Goal: Task Accomplishment & Management: Use online tool/utility

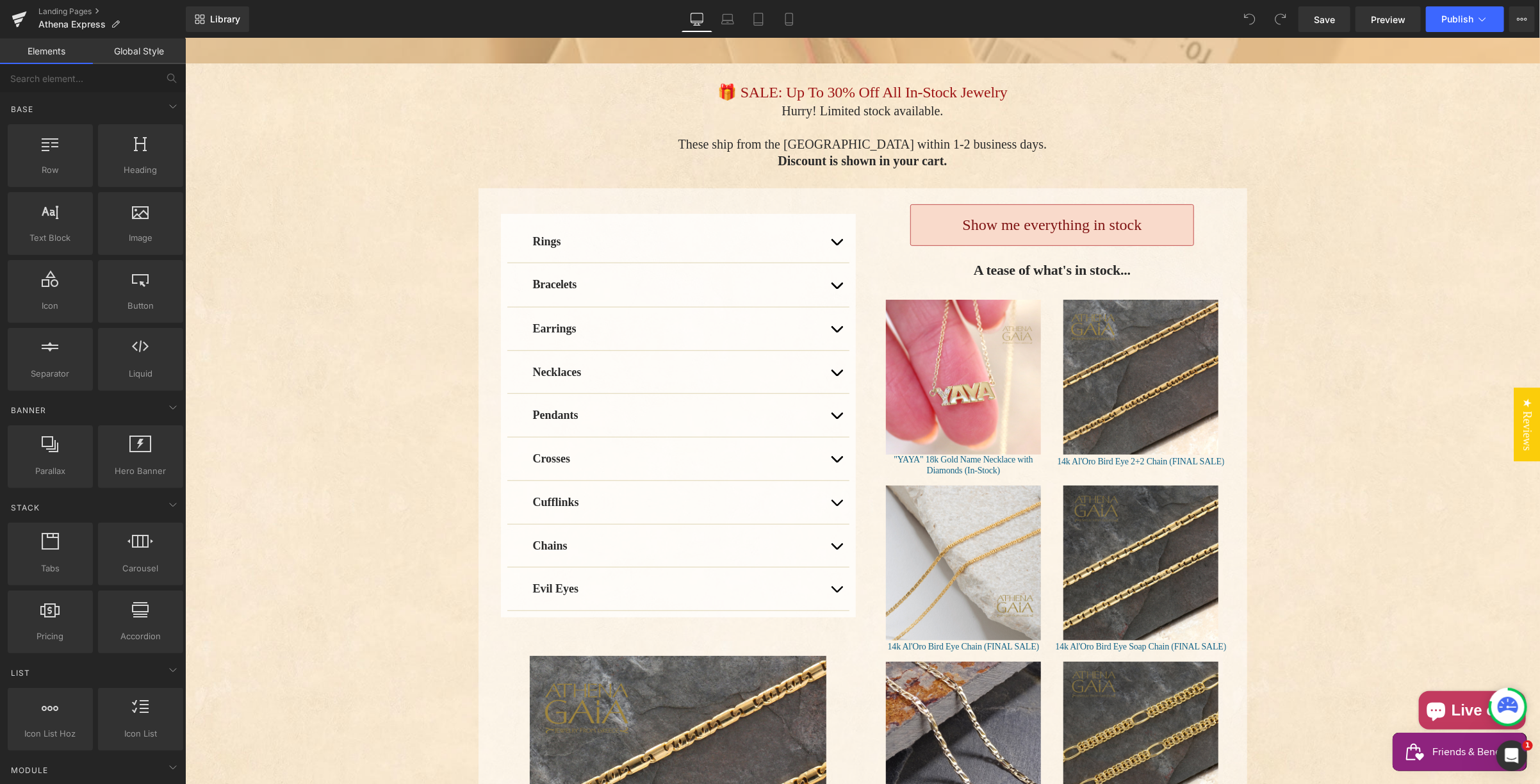
scroll to position [297, 0]
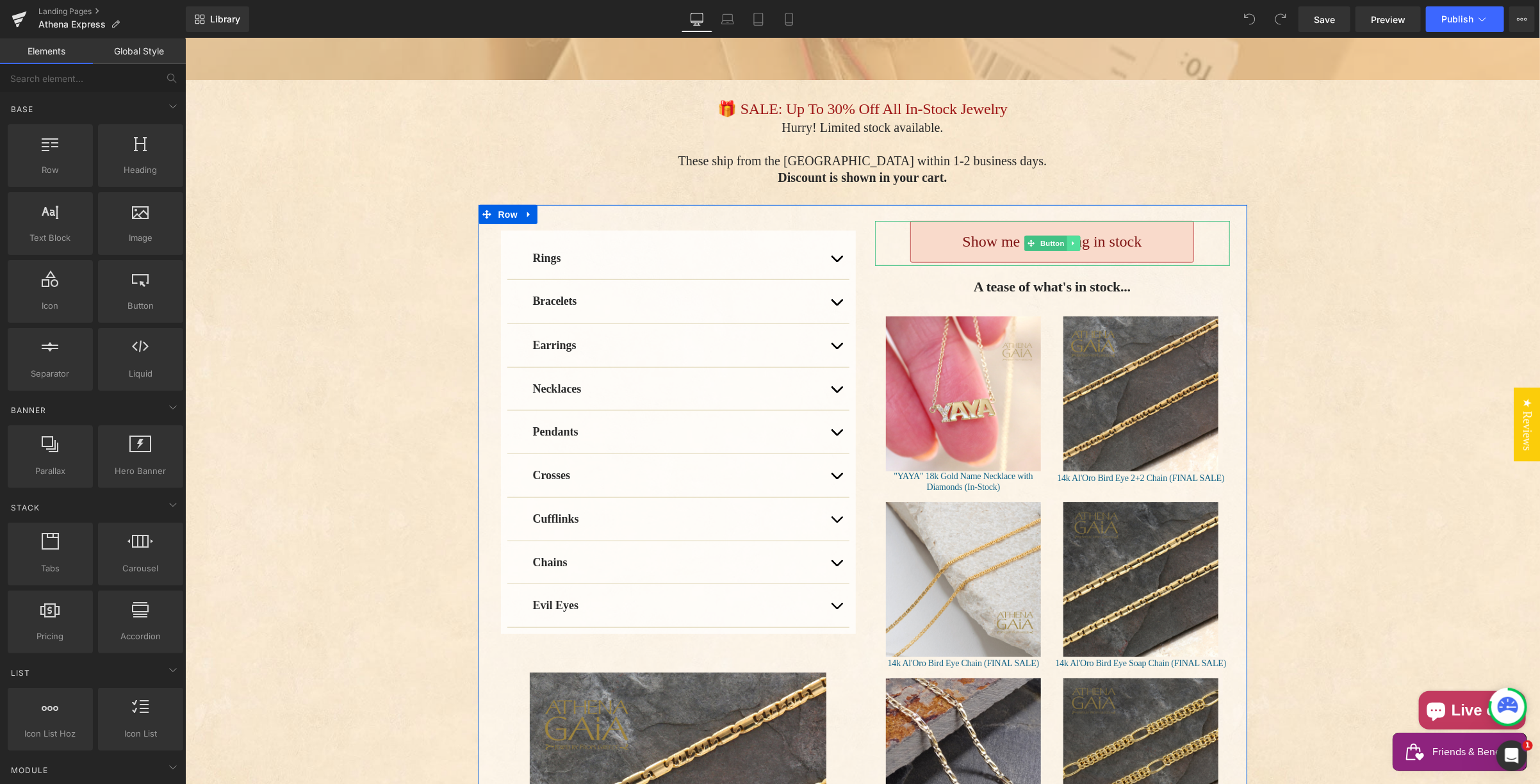
click at [1071, 235] on link "Main content" at bounding box center [1073, 243] width 14 height 16
click at [1063, 239] on icon "Main content" at bounding box center [1066, 242] width 7 height 7
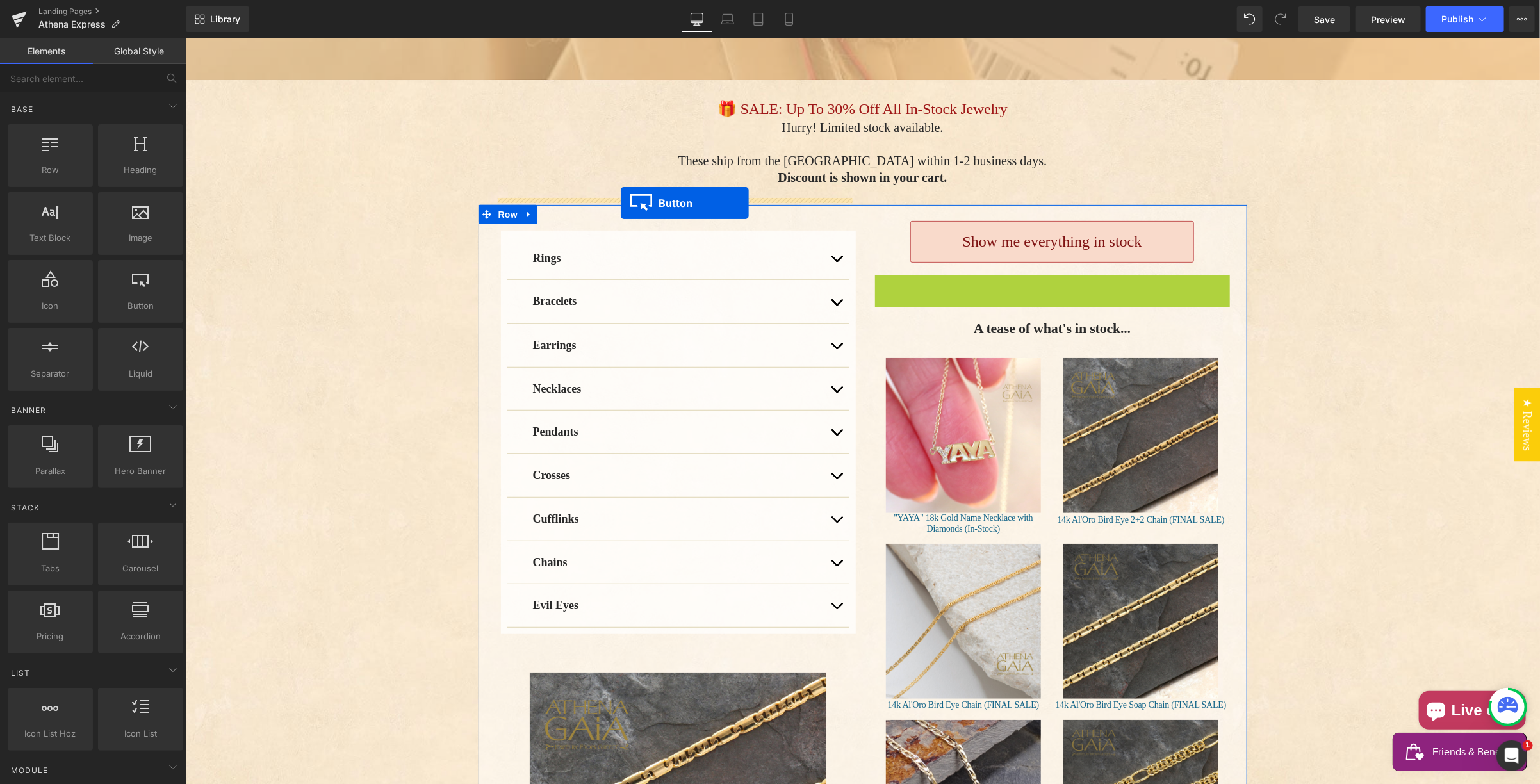
drag, startPoint x: 1022, startPoint y: 284, endPoint x: 642, endPoint y: 192, distance: 391.0
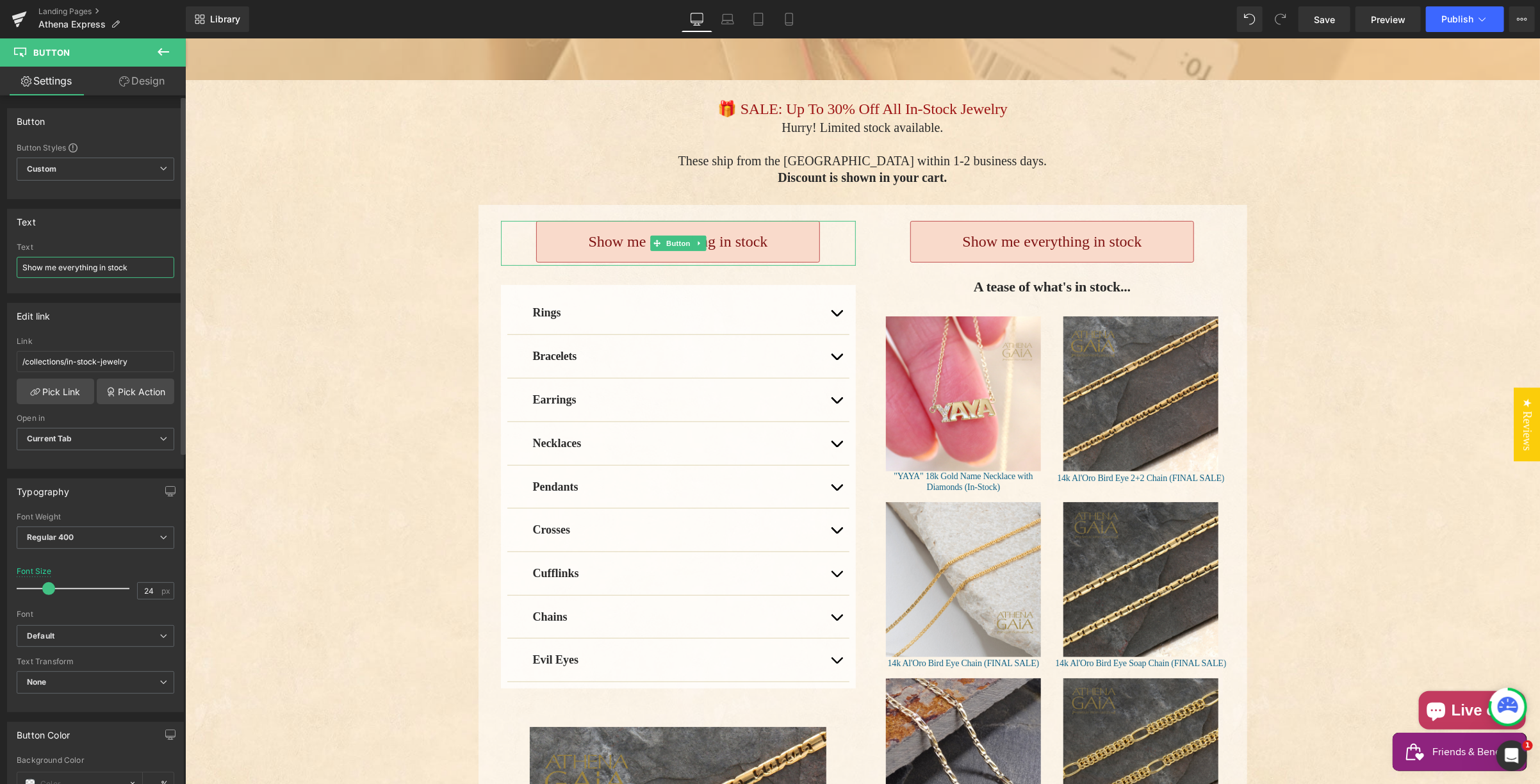
drag, startPoint x: 137, startPoint y: 265, endPoint x: 26, endPoint y: 259, distance: 111.2
click at [18, 258] on input "Show me everything in stock" at bounding box center [95, 267] width 158 height 21
click at [119, 269] on input "Jump to everything 30% Off" at bounding box center [95, 267] width 158 height 21
drag, startPoint x: 52, startPoint y: 266, endPoint x: 18, endPoint y: 262, distance: 34.2
click at [21, 264] on input "Jump to everything 30% off" at bounding box center [95, 267] width 158 height 21
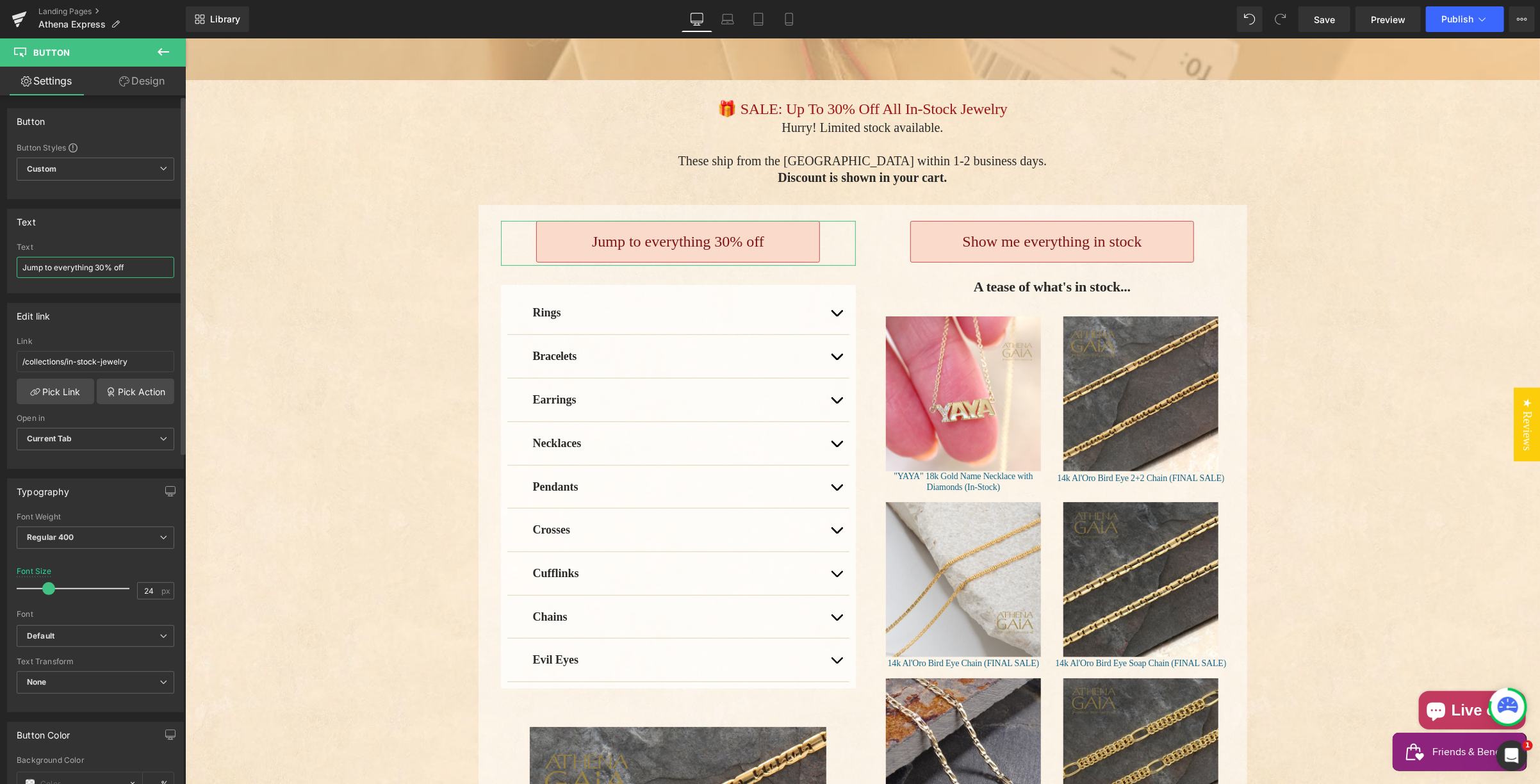
click at [74, 264] on input "Jump to everything 30% off" at bounding box center [95, 267] width 158 height 21
type input "Jump to everything 30% off"
click at [71, 390] on link "Pick Link" at bounding box center [56, 391] width 78 height 26
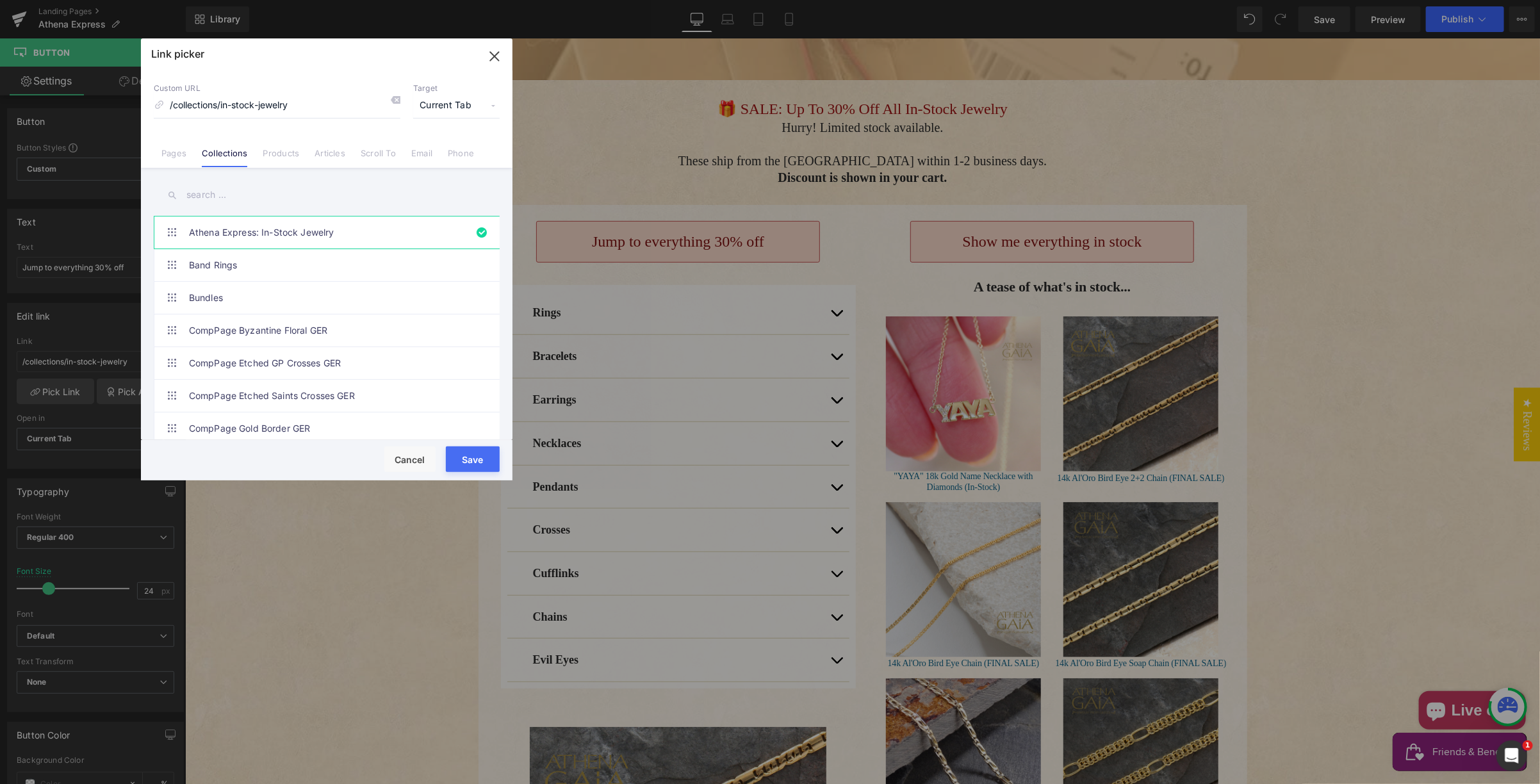
drag, startPoint x: 205, startPoint y: 192, endPoint x: 213, endPoint y: 191, distance: 8.1
click at [203, 192] on input "text" at bounding box center [327, 195] width 346 height 29
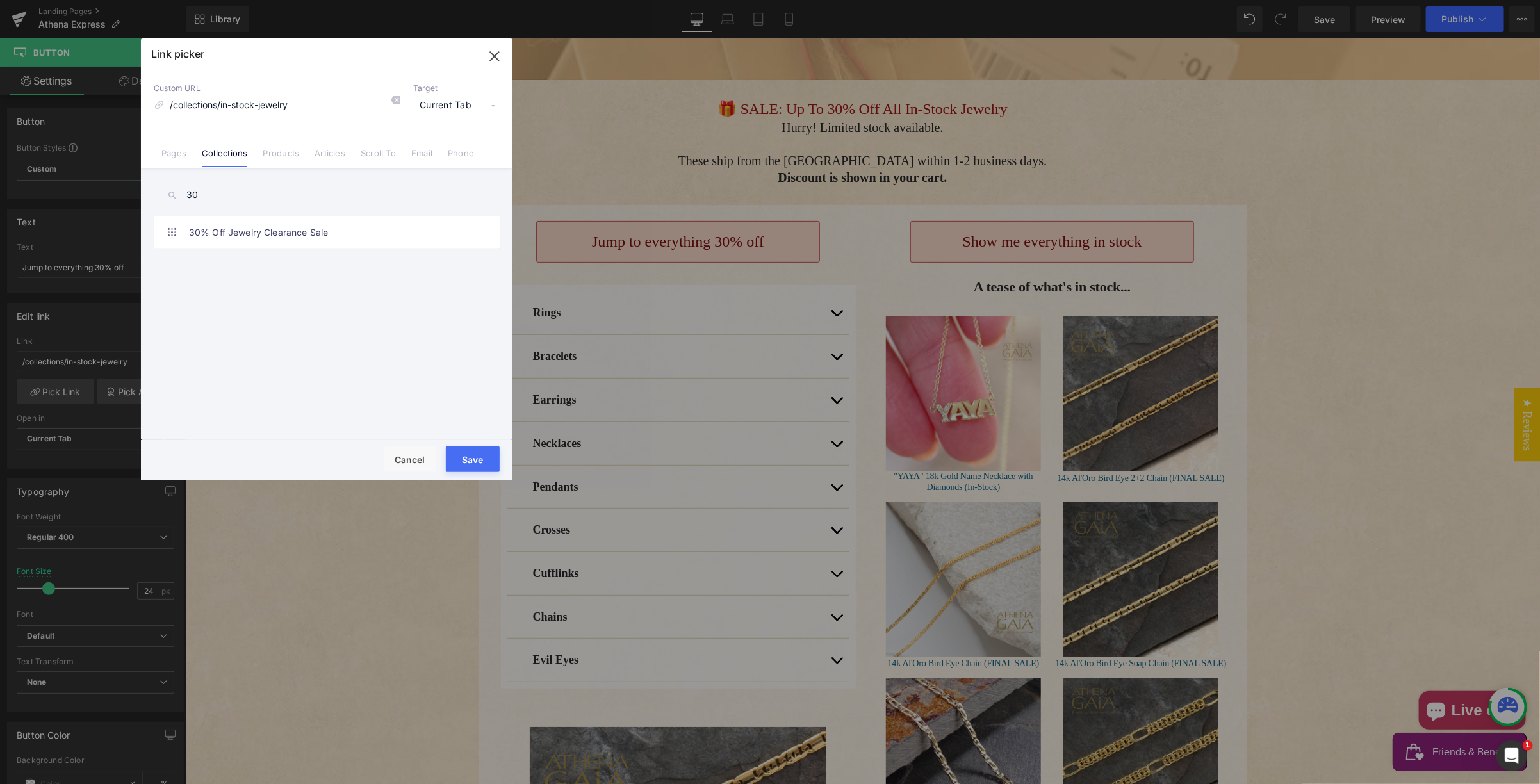
type input "30"
click at [268, 230] on link "30% Off Jewelry Clearance Sale" at bounding box center [330, 232] width 282 height 32
click at [437, 102] on span "Current Tab" at bounding box center [456, 106] width 86 height 25
click at [437, 148] on li "New Tab" at bounding box center [456, 151] width 99 height 23
click at [465, 461] on button "Save" at bounding box center [472, 459] width 54 height 26
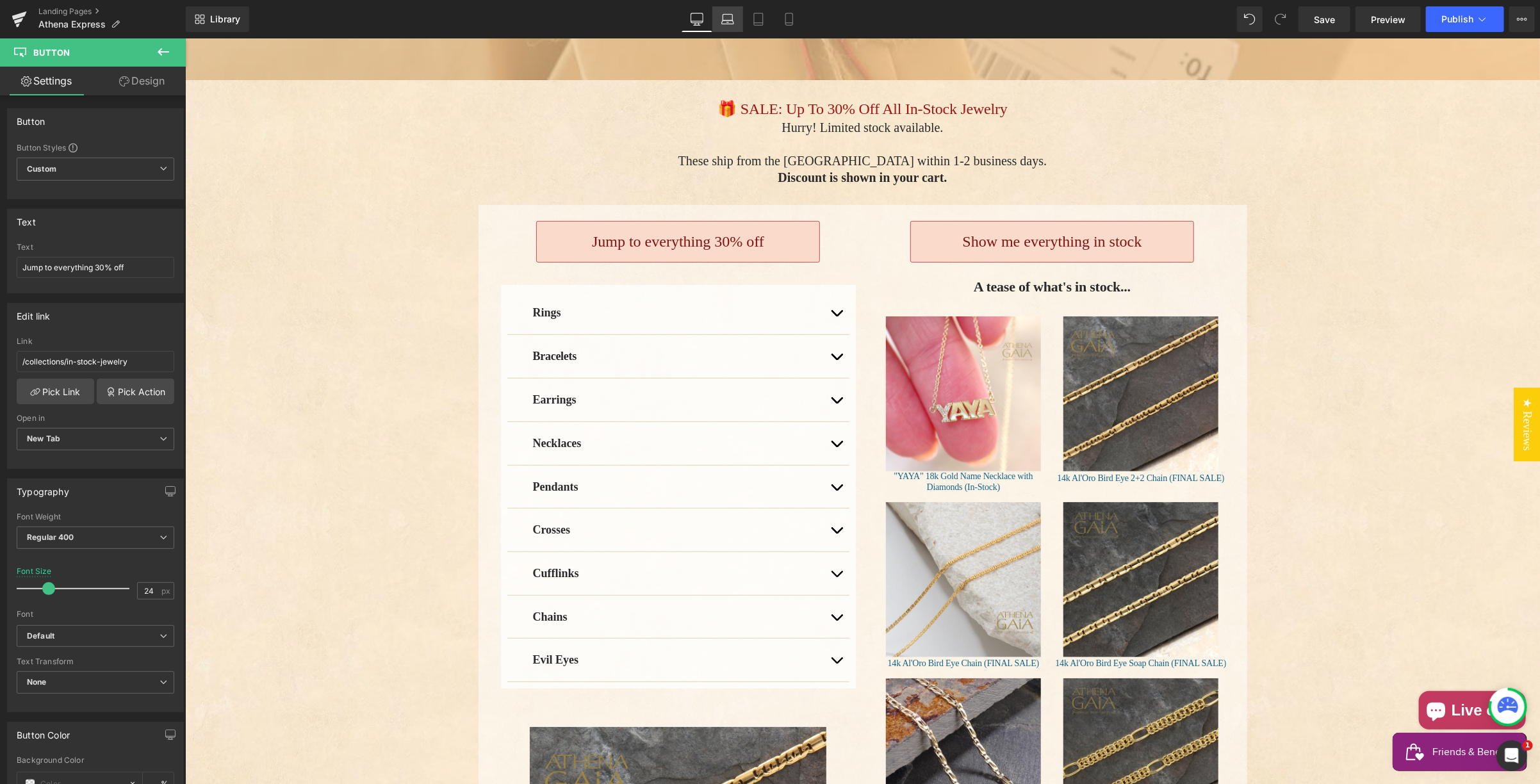
click at [729, 21] on icon at bounding box center [728, 19] width 13 height 13
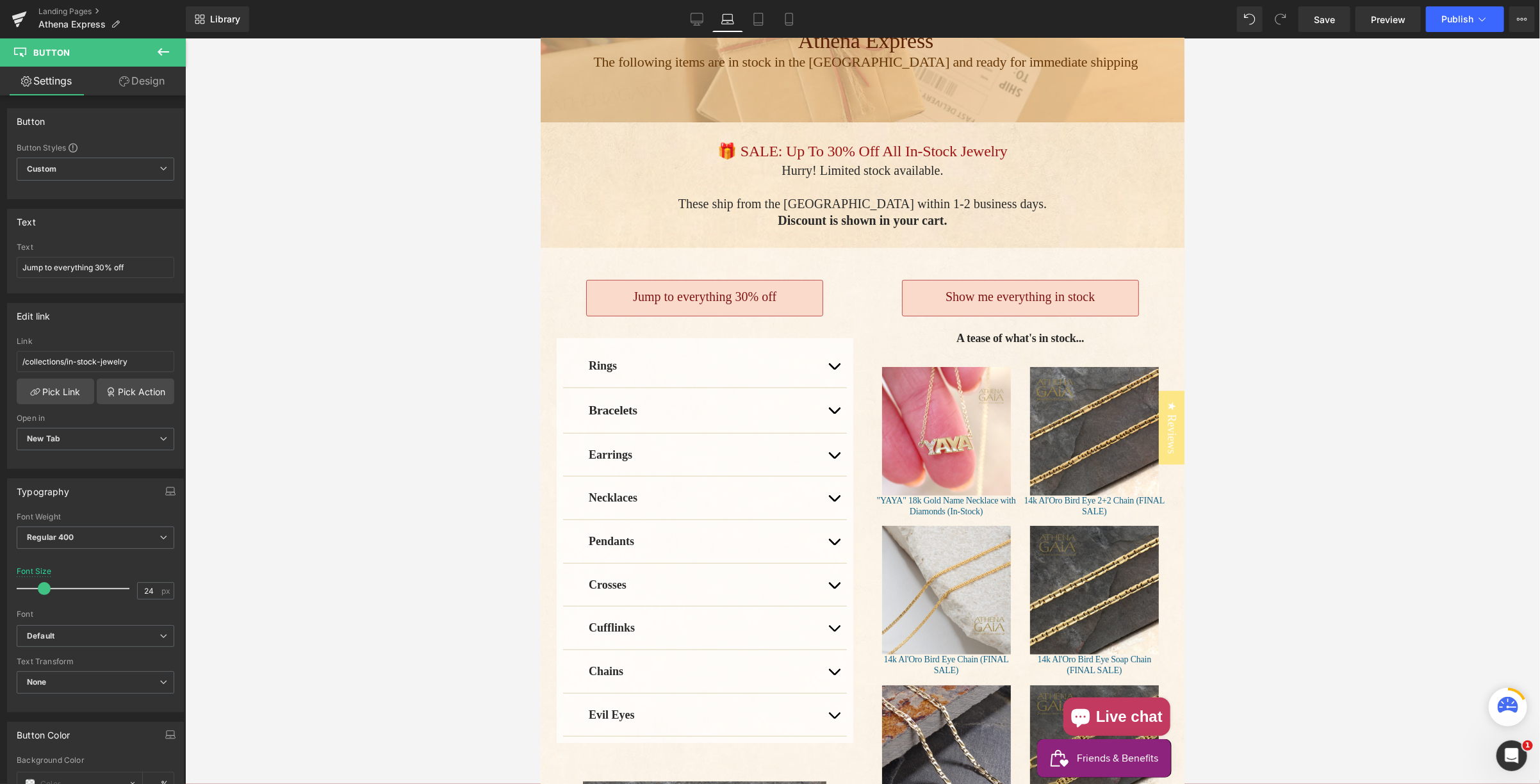
scroll to position [200, 0]
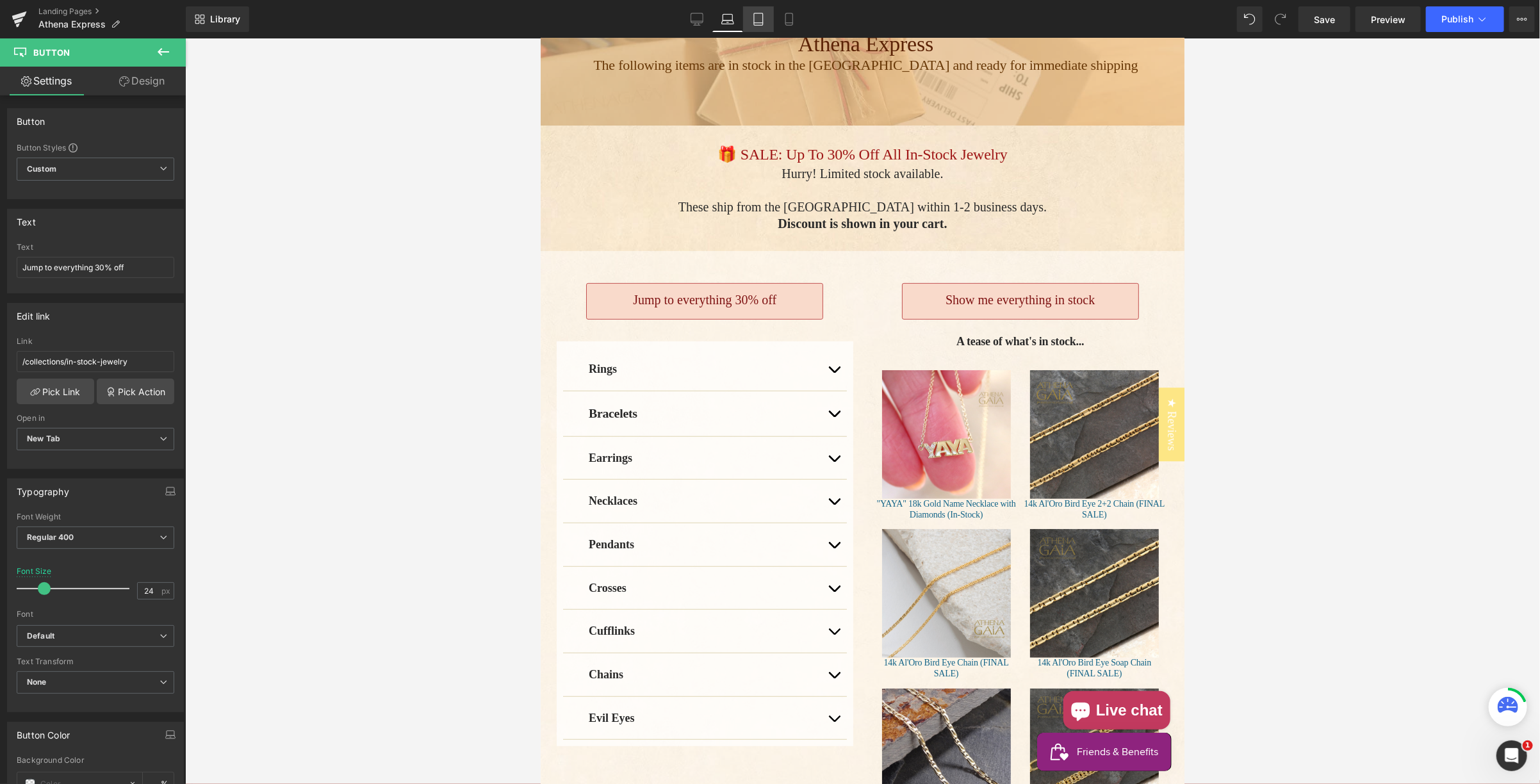
click at [758, 14] on icon at bounding box center [758, 19] width 13 height 13
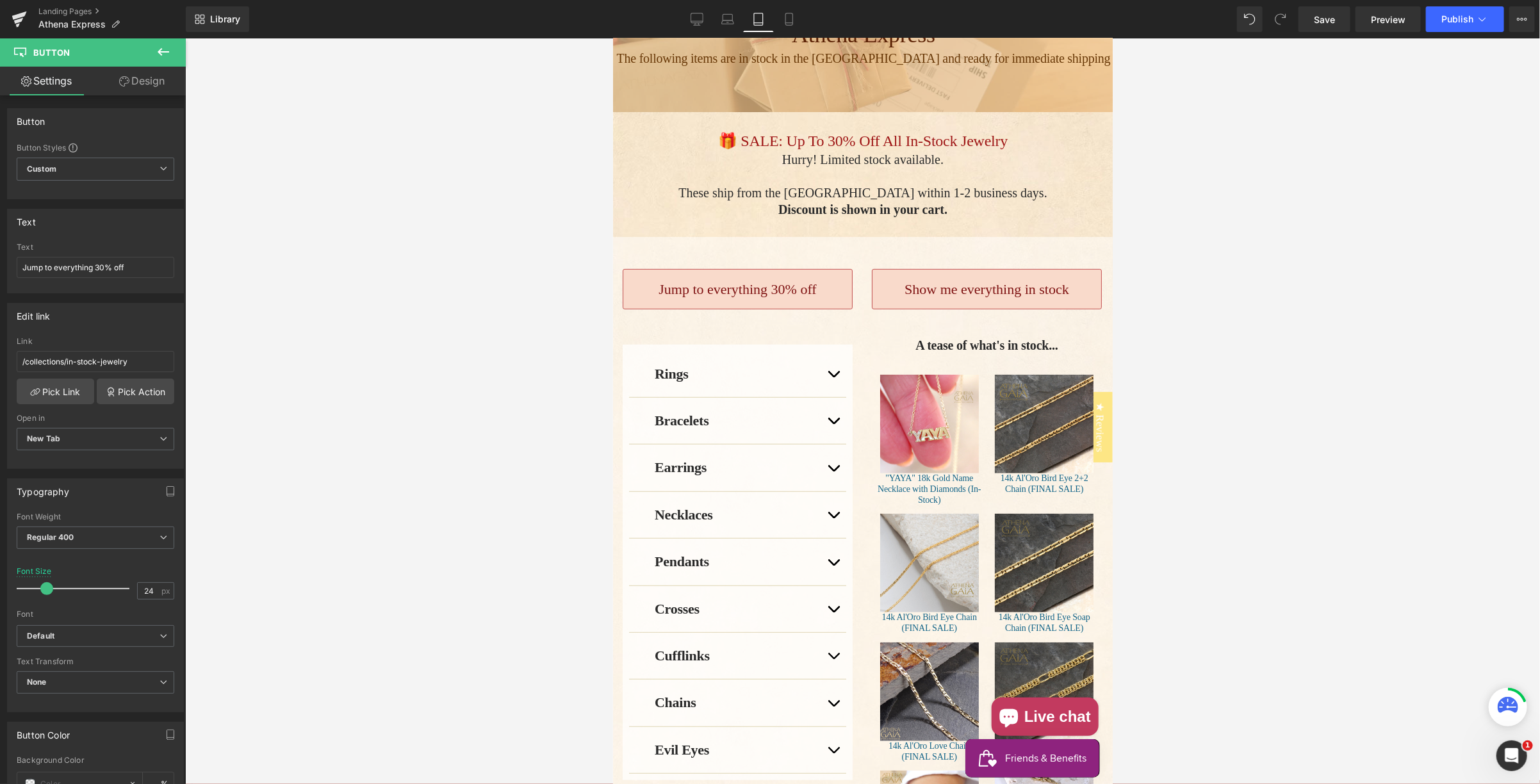
scroll to position [186, 0]
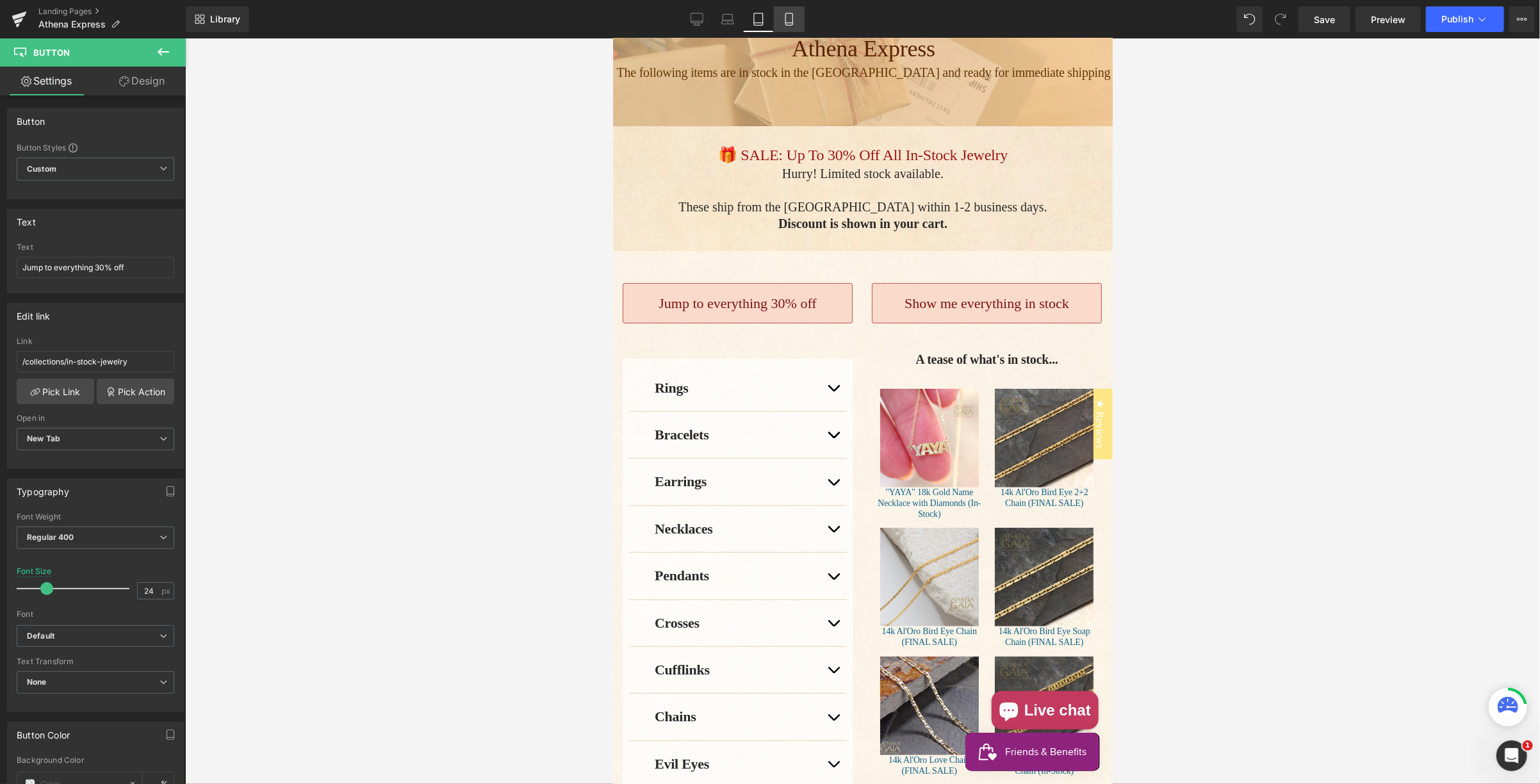
click at [788, 17] on icon at bounding box center [789, 19] width 13 height 13
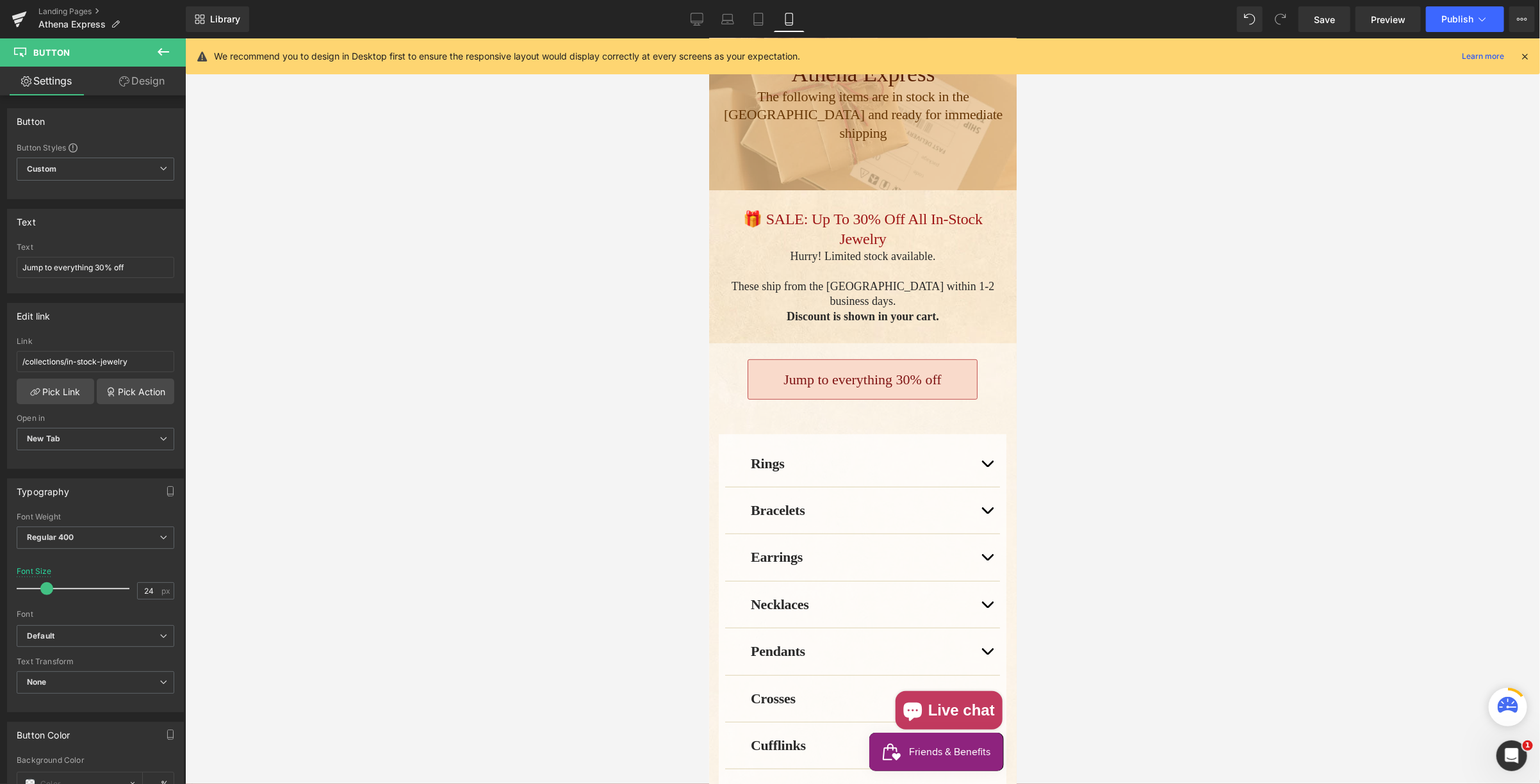
scroll to position [225, 0]
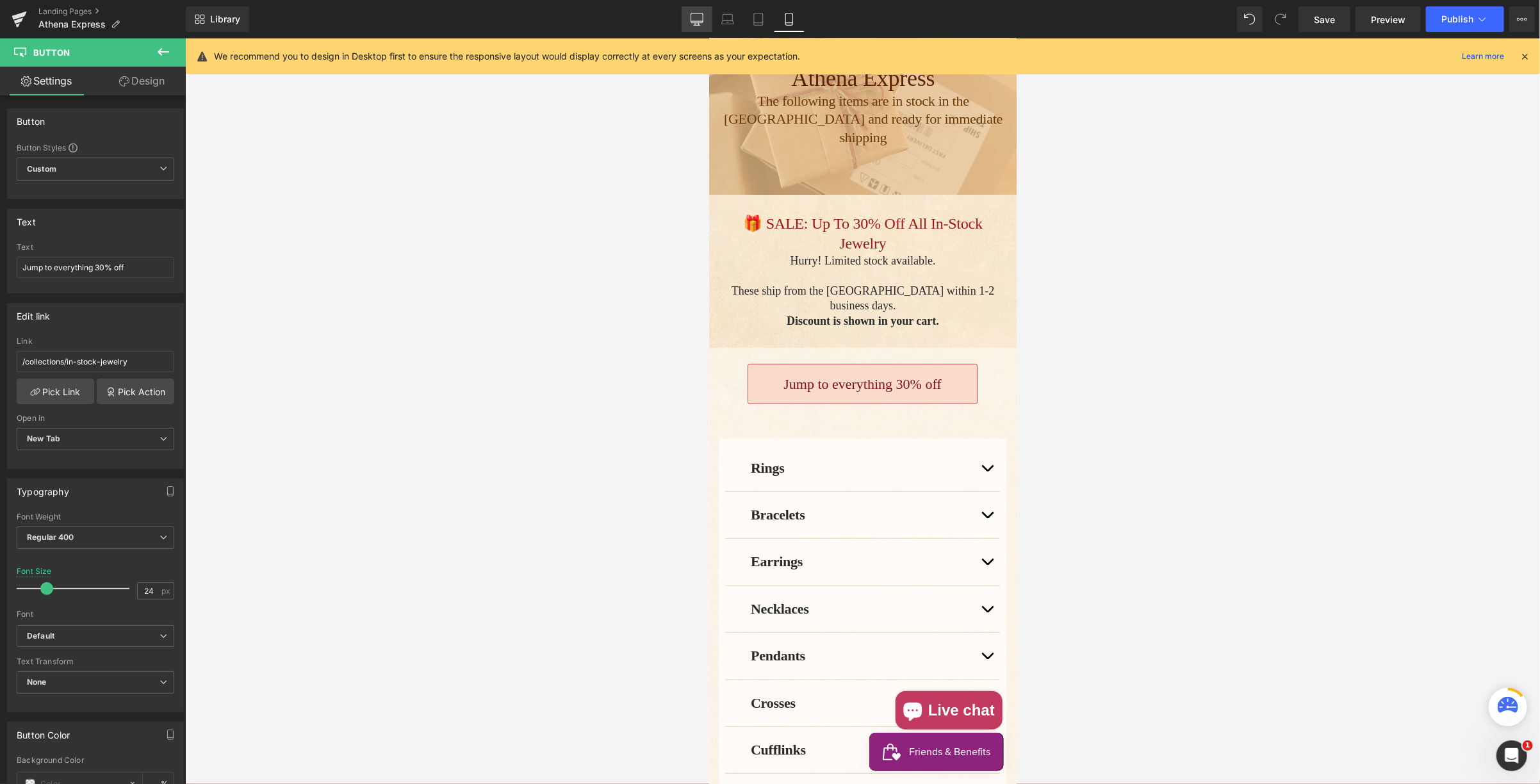
click at [702, 21] on icon at bounding box center [697, 19] width 13 height 13
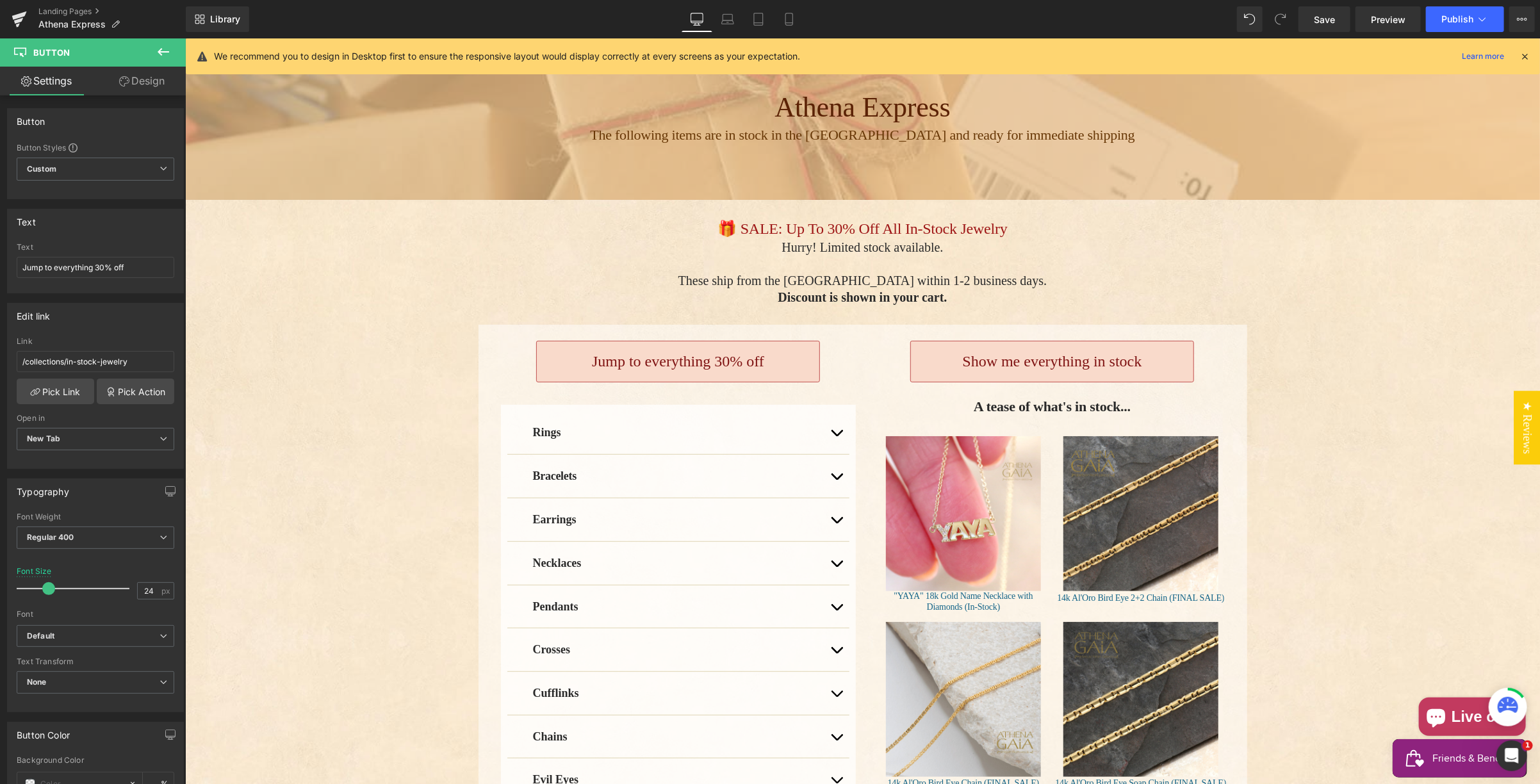
scroll to position [168, 0]
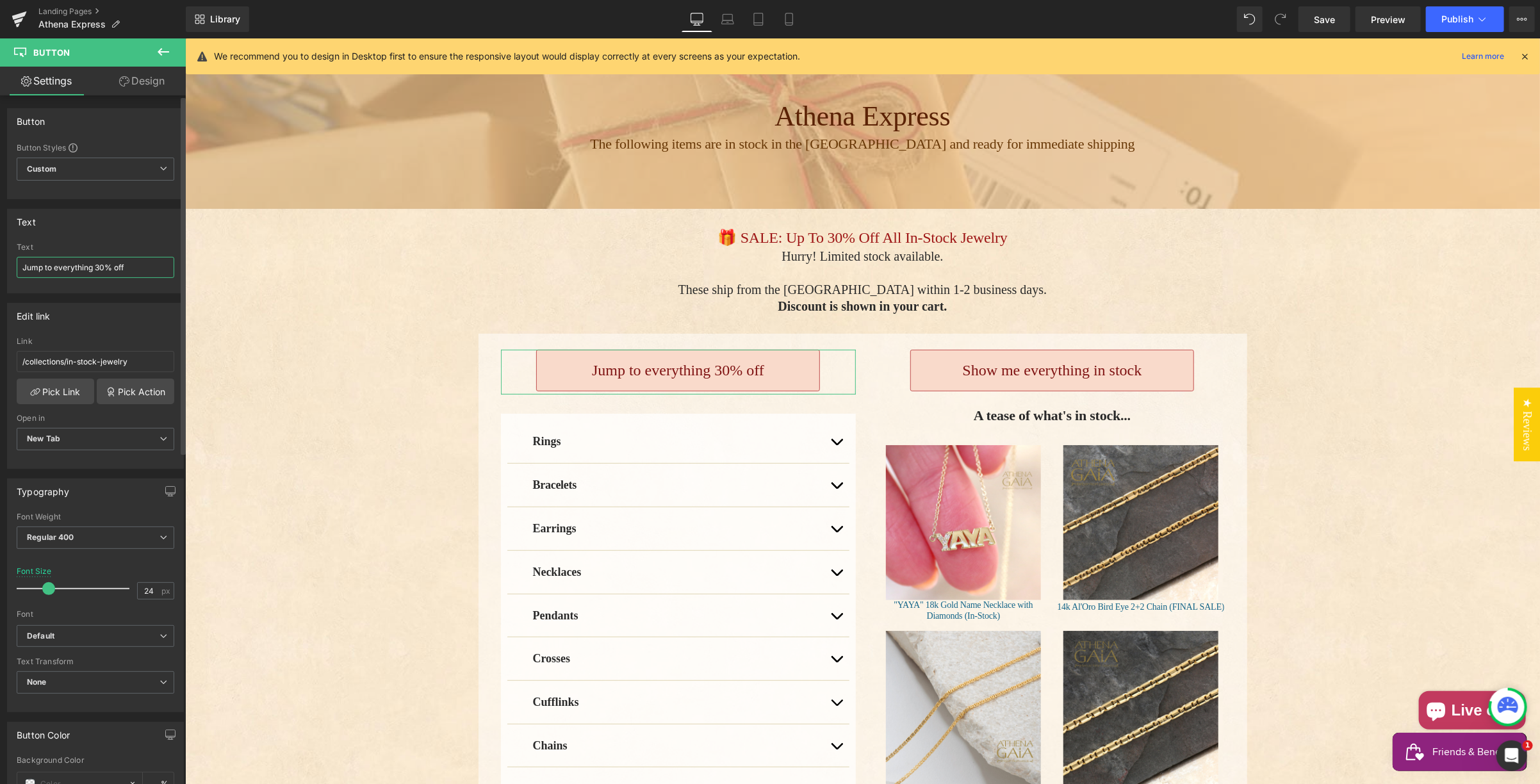
click at [23, 267] on input "Jump to everything 30% off" at bounding box center [95, 267] width 158 height 21
paste input "👉"
type input "👉 Jump to everything 30% off"
click at [730, 23] on icon at bounding box center [728, 19] width 13 height 13
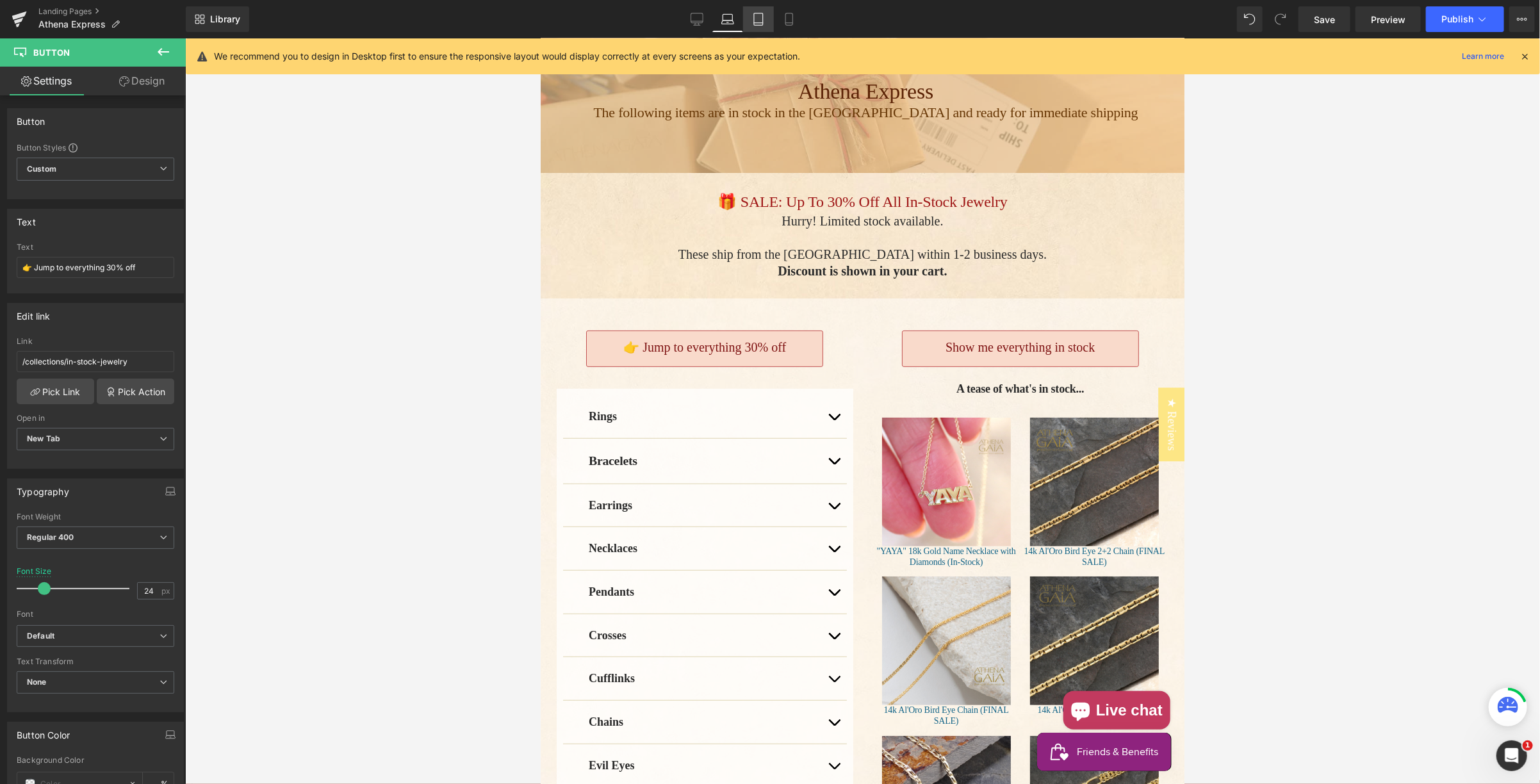
click at [762, 18] on icon at bounding box center [758, 19] width 13 height 13
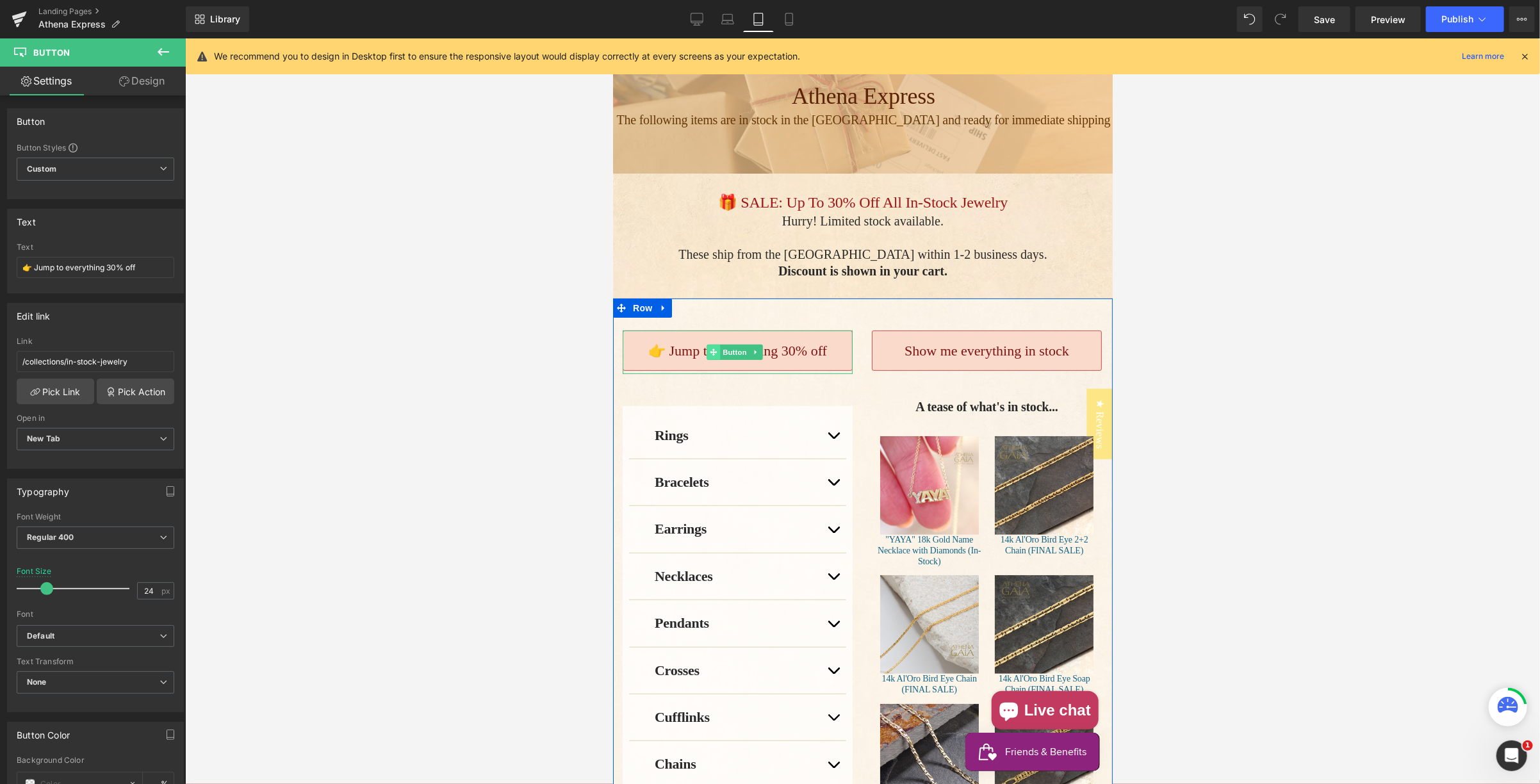
click at [715, 351] on icon "Main content" at bounding box center [713, 351] width 7 height 7
click at [147, 584] on input "24" at bounding box center [148, 590] width 23 height 16
type input "20"
click at [965, 352] on span "Button" at bounding box center [963, 352] width 29 height 16
drag, startPoint x: 144, startPoint y: 587, endPoint x: 156, endPoint y: 586, distance: 12.0
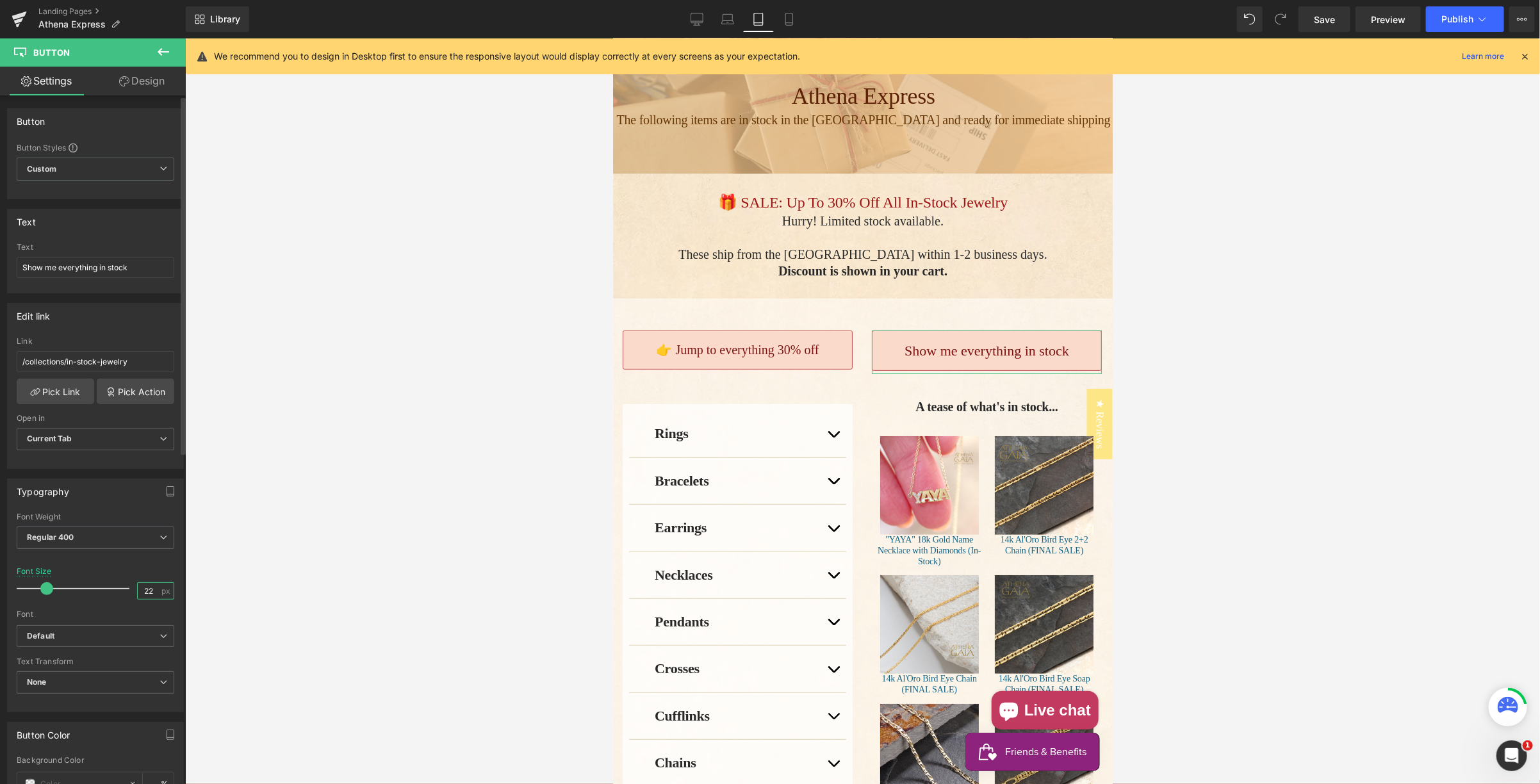
click at [156, 586] on div "22 px" at bounding box center [156, 590] width 37 height 17
type input "20"
click at [788, 21] on icon at bounding box center [789, 19] width 13 height 13
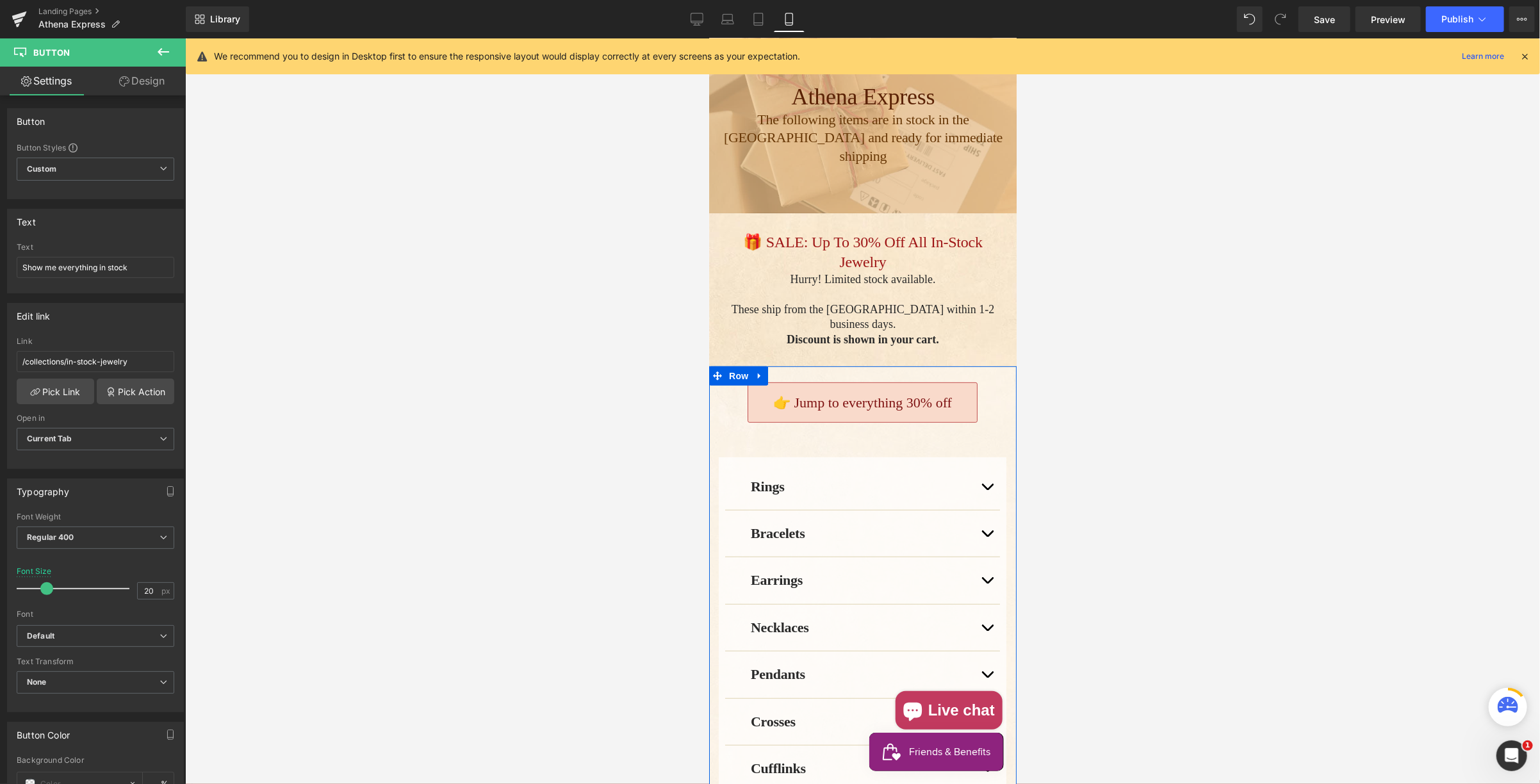
scroll to position [205, 0]
click at [1455, 19] on span "Publish" at bounding box center [1457, 19] width 32 height 10
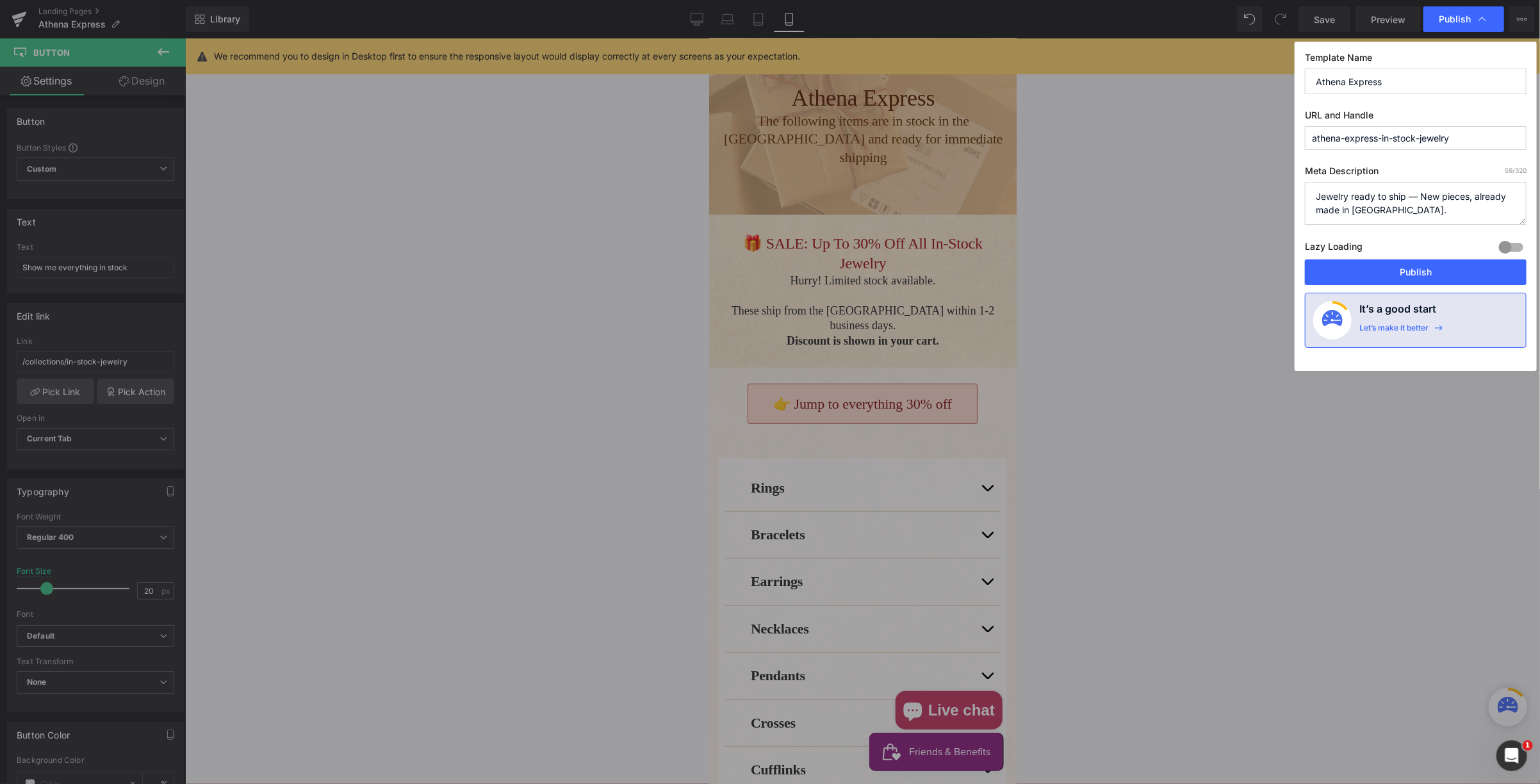
click at [1411, 274] on button "Publish" at bounding box center [1416, 272] width 222 height 26
